Goal: Task Accomplishment & Management: Use online tool/utility

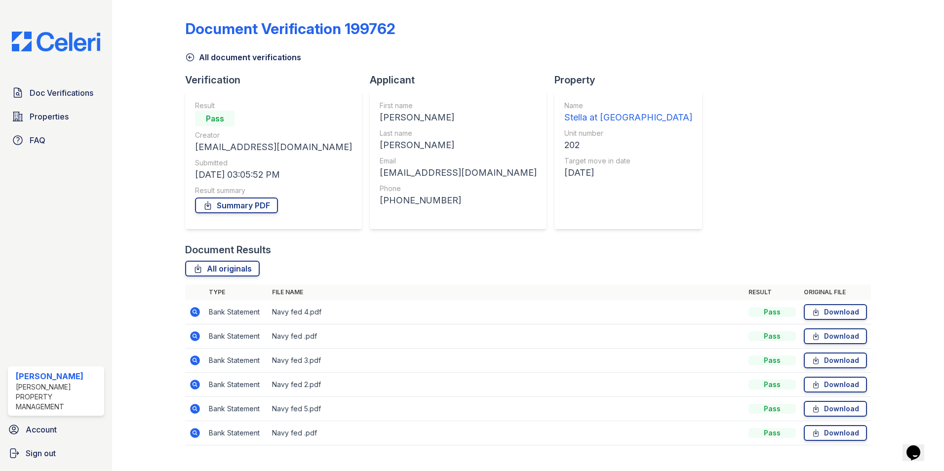
scroll to position [18, 0]
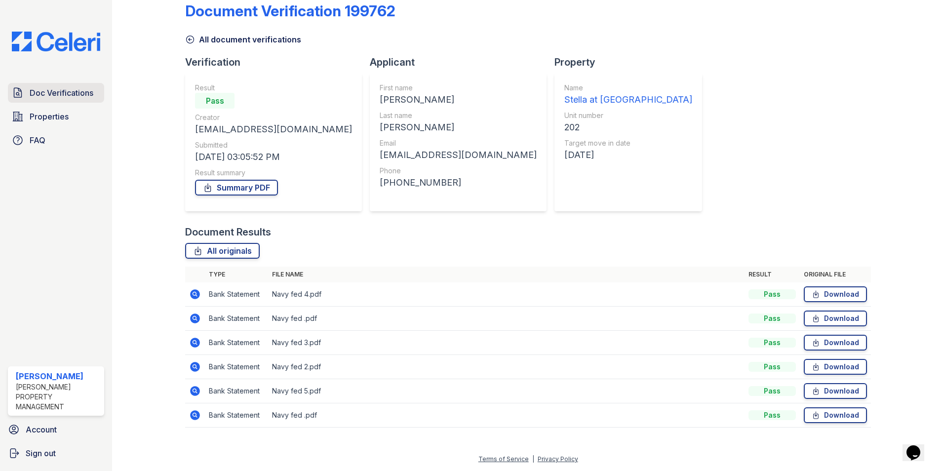
click at [48, 87] on span "Doc Verifications" at bounding box center [62, 93] width 64 height 12
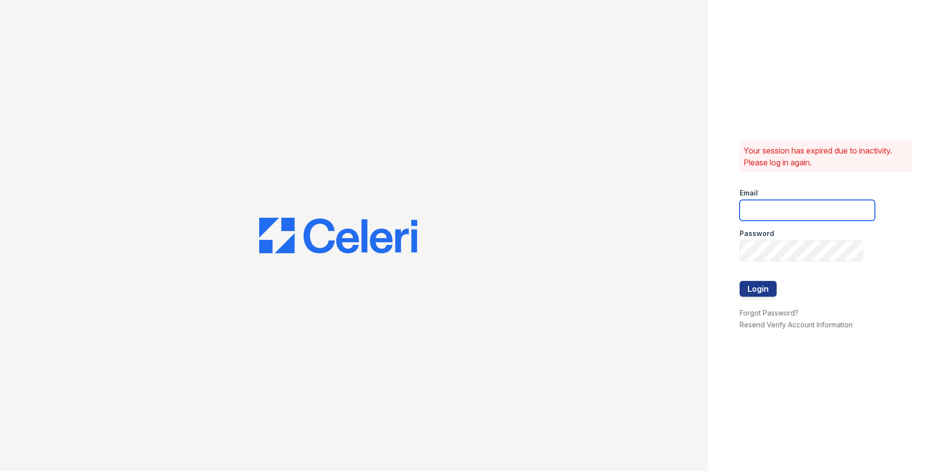
type input "Stellaleasing@loganpm.com"
click at [751, 290] on button "Login" at bounding box center [757, 289] width 37 height 16
